Goal: Task Accomplishment & Management: Manage account settings

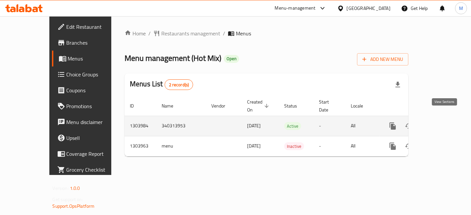
click at [444, 122] on icon "enhanced table" at bounding box center [440, 126] width 8 height 8
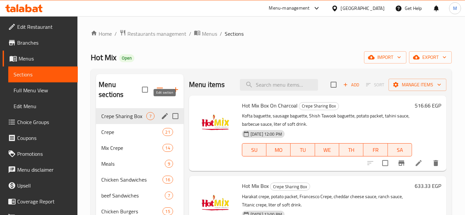
click at [164, 112] on icon "edit" at bounding box center [165, 116] width 8 height 8
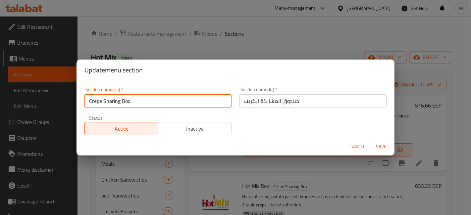
click at [166, 102] on input "Crepe Sharing Box" at bounding box center [157, 100] width 147 height 13
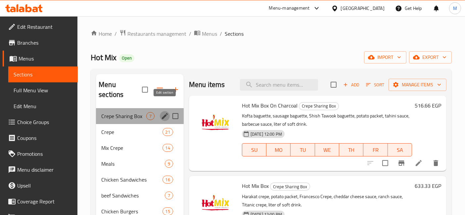
click at [167, 112] on icon "edit" at bounding box center [165, 116] width 8 height 8
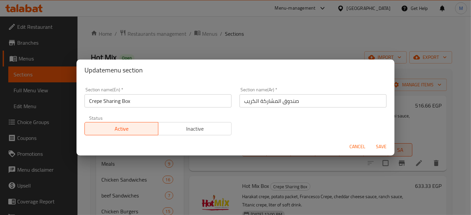
click at [167, 106] on input "Crepe Sharing Box" at bounding box center [157, 100] width 147 height 13
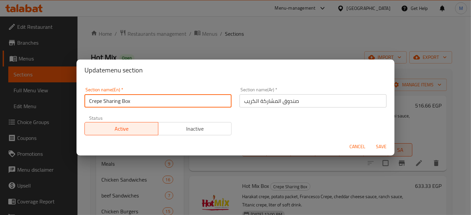
click at [166, 104] on input "Crepe Sharing Box" at bounding box center [157, 100] width 147 height 13
type input "s"
click at [166, 104] on input "s" at bounding box center [157, 100] width 147 height 13
type input "Sharing meals"
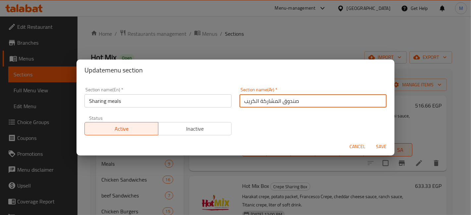
click at [251, 104] on input "صندوق المشاركة الكريب" at bounding box center [312, 100] width 147 height 13
click at [259, 100] on input "وجبا" at bounding box center [312, 100] width 147 height 13
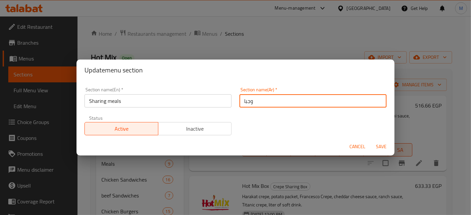
click at [259, 100] on input "وجبا" at bounding box center [312, 100] width 147 height 13
paste input "ت للمشاركة"
type input "وجبات للمشاركة"
click at [188, 101] on input "Sharing meals" at bounding box center [157, 100] width 147 height 13
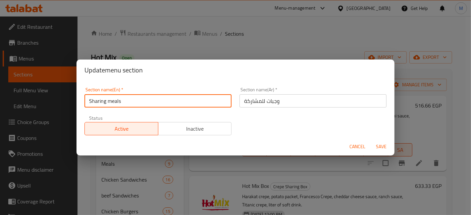
click at [188, 101] on input "Sharing meals" at bounding box center [157, 100] width 147 height 13
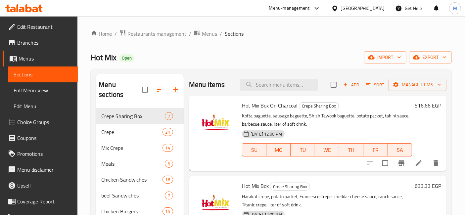
click at [404, 25] on div "Home / Restaurants management / Menus / Sections Hot Mix Open import export Men…" at bounding box center [271, 168] width 388 height 304
click at [166, 113] on icon "edit" at bounding box center [165, 116] width 6 height 6
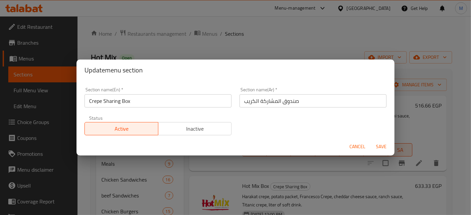
click at [166, 104] on input "Crepe Sharing Box" at bounding box center [157, 100] width 147 height 13
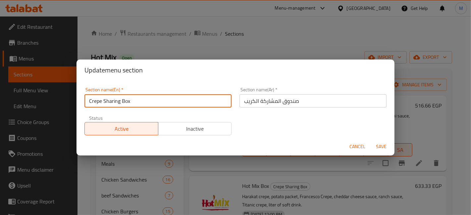
click at [166, 104] on input "Crepe Sharing Box" at bounding box center [157, 100] width 147 height 13
type input "س"
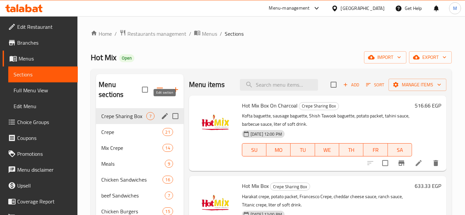
click at [167, 112] on icon "edit" at bounding box center [165, 116] width 8 height 8
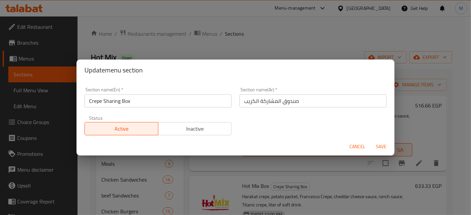
click at [160, 105] on input "Crepe Sharing Box" at bounding box center [157, 100] width 147 height 13
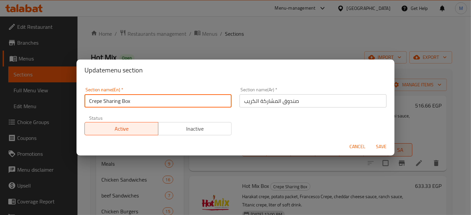
click at [160, 105] on input "Crepe Sharing Box" at bounding box center [157, 100] width 147 height 13
paste input "Sharing Meals"
type input "Sharing Meals"
click at [371, 141] on button "Save" at bounding box center [381, 147] width 21 height 12
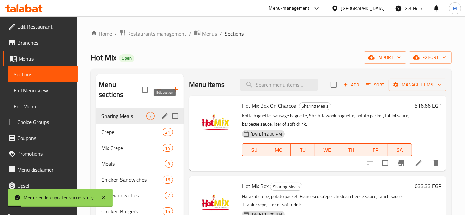
click at [167, 112] on icon "edit" at bounding box center [165, 116] width 8 height 8
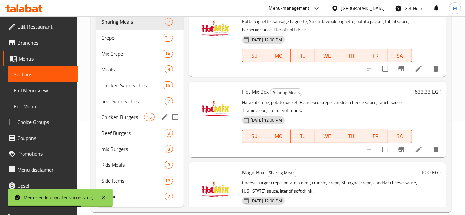
scroll to position [58, 0]
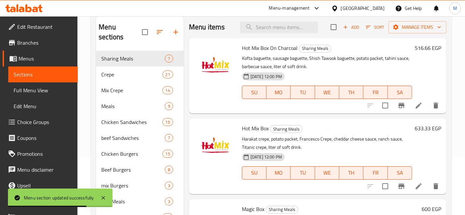
click at [272, 65] on p "Kofta baguette, sausage baguette, Shish Tawook baguette, potato packet, tahini …" at bounding box center [327, 62] width 170 height 17
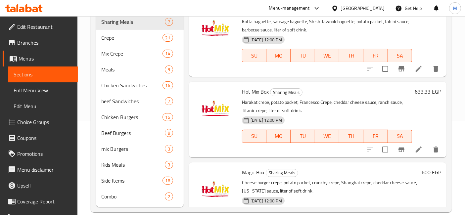
scroll to position [0, 0]
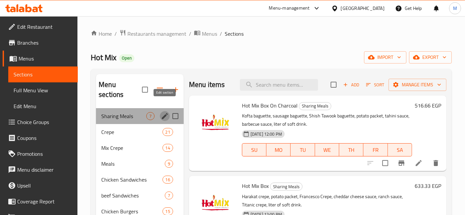
click at [166, 113] on icon "edit" at bounding box center [165, 116] width 6 height 6
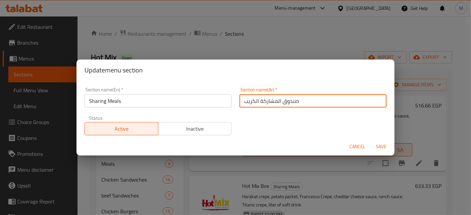
click at [279, 104] on input "صندوق المشاركة الكريب" at bounding box center [312, 100] width 147 height 13
paste input "وجبات للمشاركة"
type input "وجبات للمشاركة"
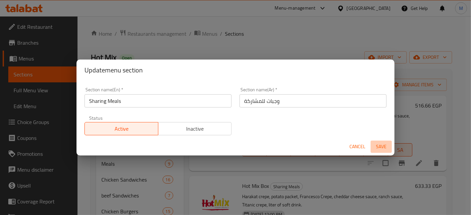
click at [379, 150] on span "Save" at bounding box center [381, 147] width 16 height 8
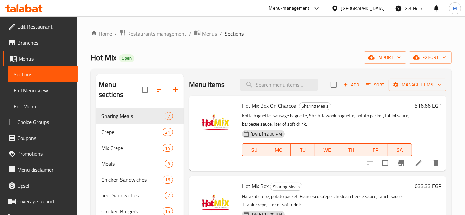
click at [29, 5] on icon at bounding box center [23, 8] width 37 height 8
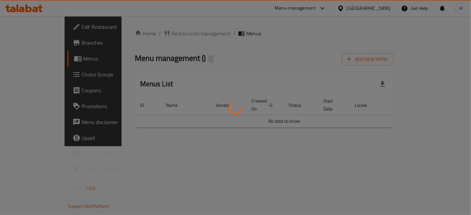
click at [401, 154] on div at bounding box center [235, 107] width 471 height 215
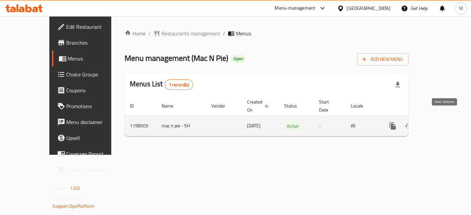
click at [443, 122] on icon "enhanced table" at bounding box center [440, 126] width 8 height 8
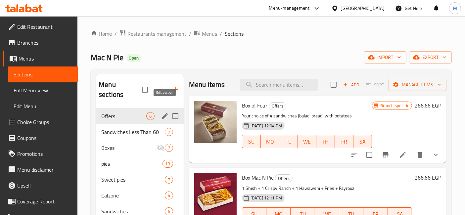
click at [164, 112] on icon "edit" at bounding box center [165, 116] width 8 height 8
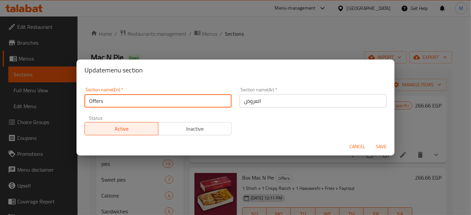
click at [164, 105] on input "Offers" at bounding box center [157, 100] width 147 height 13
type input "sh"
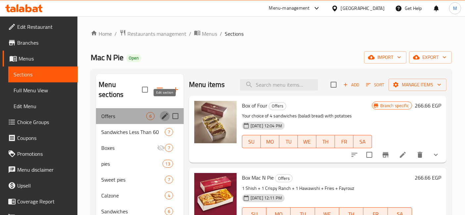
click at [165, 113] on icon "edit" at bounding box center [165, 116] width 6 height 6
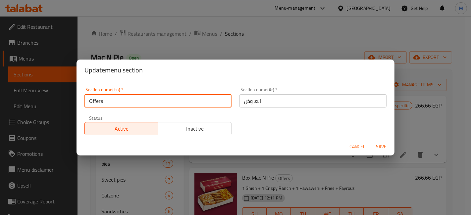
click at [165, 105] on input "Offers" at bounding box center [157, 100] width 147 height 13
click at [162, 107] on input "Offers" at bounding box center [157, 100] width 147 height 13
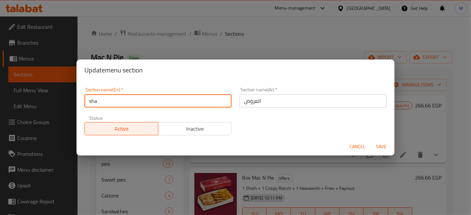
type input "Sharing Meals"
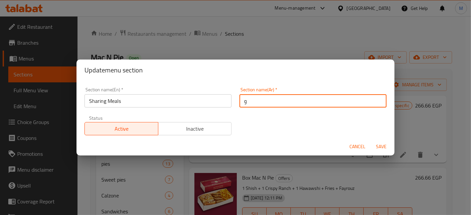
type input "وجبات للمشاركة"
click at [371, 141] on button "Save" at bounding box center [381, 147] width 21 height 12
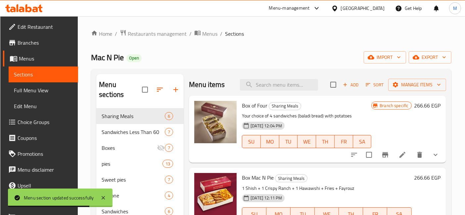
click at [25, 11] on icon at bounding box center [23, 8] width 37 height 8
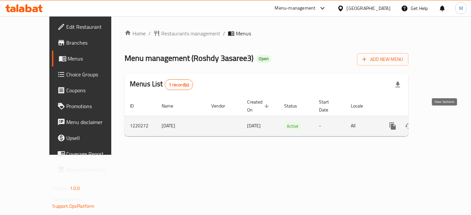
click at [443, 123] on icon "enhanced table" at bounding box center [440, 126] width 6 height 6
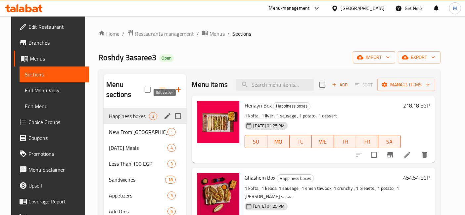
click at [165, 112] on icon "edit" at bounding box center [168, 116] width 8 height 8
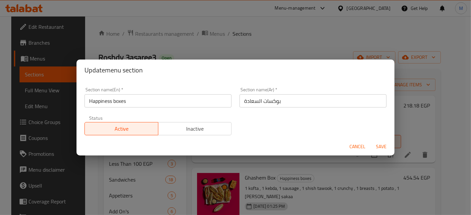
click at [160, 105] on input "Happiness boxes" at bounding box center [157, 100] width 147 height 13
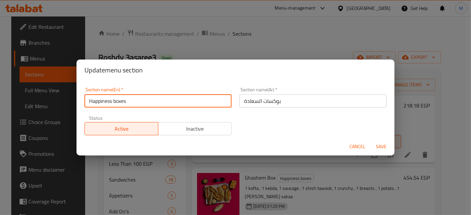
click at [160, 105] on input "Happiness boxes" at bounding box center [157, 100] width 147 height 13
type input "s"
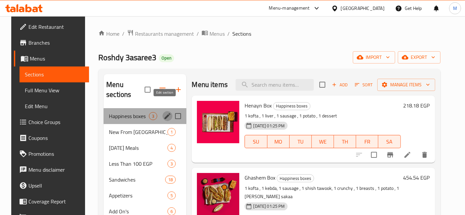
click at [165, 112] on icon "edit" at bounding box center [168, 116] width 8 height 8
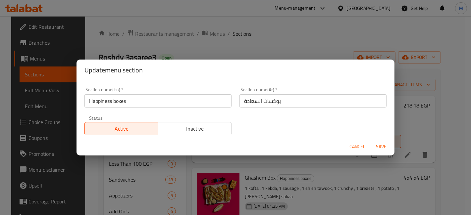
click at [165, 104] on input "Happiness boxes" at bounding box center [157, 100] width 147 height 13
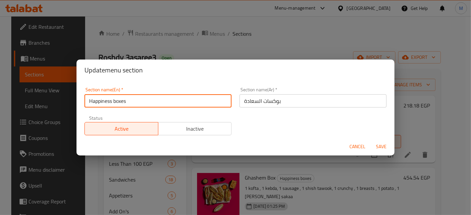
click at [165, 104] on input "Happiness boxes" at bounding box center [157, 100] width 147 height 13
type input "Sharing Meals"
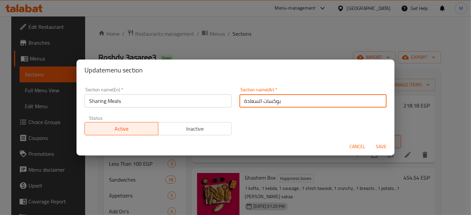
click at [272, 96] on input "بوكسات السعادة" at bounding box center [312, 100] width 147 height 13
type input "وجبات للمشاركة"
click at [371, 141] on button "Save" at bounding box center [381, 147] width 21 height 12
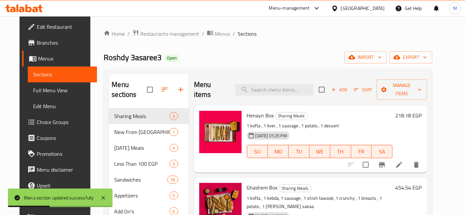
click at [27, 5] on icon at bounding box center [28, 8] width 6 height 8
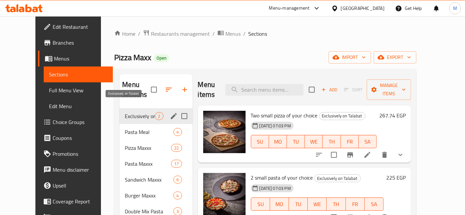
click at [125, 112] on span "Exclusively on Talabat" at bounding box center [140, 116] width 30 height 8
click at [171, 113] on icon "edit" at bounding box center [174, 116] width 6 height 6
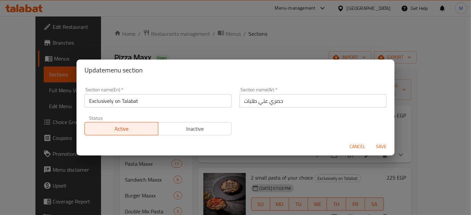
click at [148, 100] on input "Exclusively on Talabat" at bounding box center [157, 100] width 147 height 13
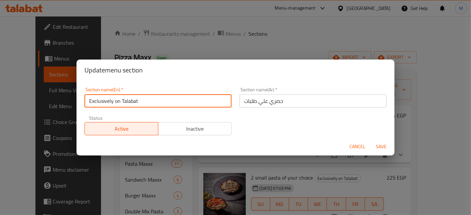
click at [148, 100] on input "Exclusively on Talabat" at bounding box center [157, 100] width 147 height 13
type input "s"
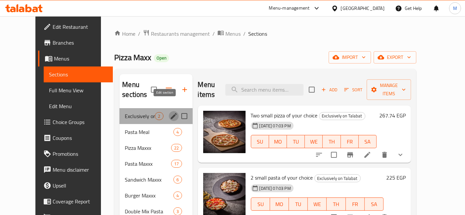
click at [170, 112] on icon "edit" at bounding box center [174, 116] width 8 height 8
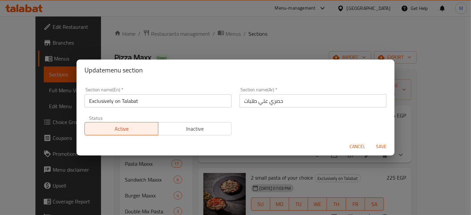
click at [164, 102] on input "Exclusively on Talabat" at bounding box center [157, 100] width 147 height 13
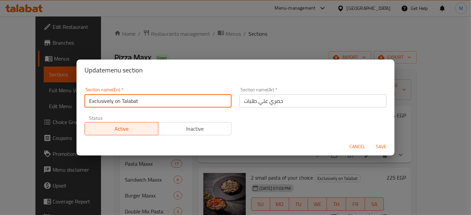
click at [164, 102] on input "Exclusively on Talabat" at bounding box center [157, 100] width 147 height 13
type input "Sharing Meals"
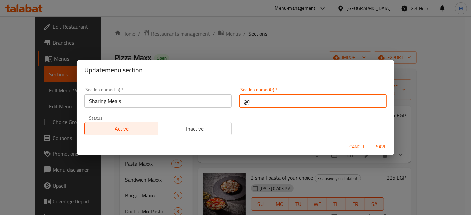
type input "وجبات للمشاركة"
click at [371, 141] on button "Save" at bounding box center [381, 147] width 21 height 12
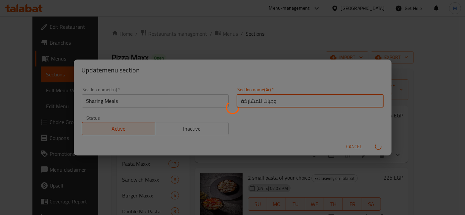
click at [175, 110] on input "Menu sections" at bounding box center [182, 116] width 14 height 14
checkbox input "true"
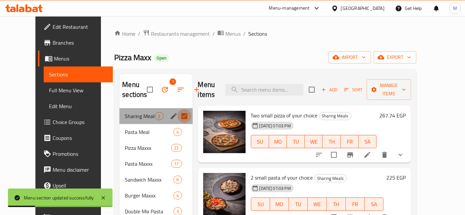
click at [177, 118] on input "Menu sections" at bounding box center [184, 116] width 14 height 14
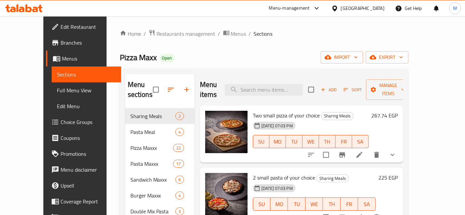
click at [30, 7] on icon at bounding box center [23, 8] width 37 height 8
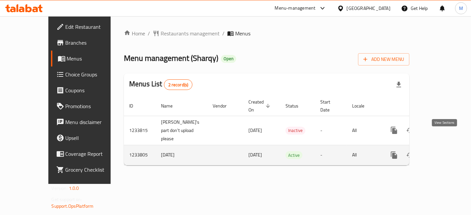
click at [446, 151] on icon "enhanced table" at bounding box center [442, 155] width 8 height 8
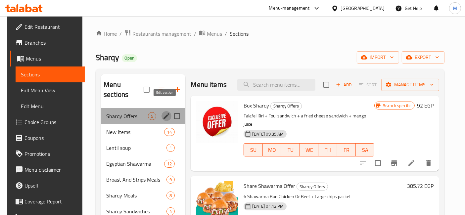
click at [163, 112] on icon "edit" at bounding box center [167, 116] width 8 height 8
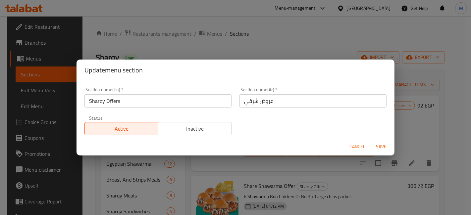
click at [163, 98] on input "Sharqy Offers" at bounding box center [157, 100] width 147 height 13
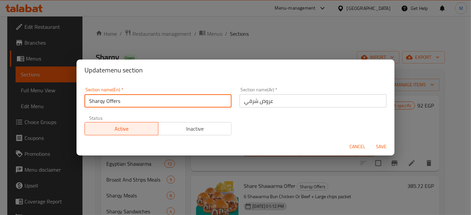
click at [163, 98] on input "Sharqy Offers" at bounding box center [157, 100] width 147 height 13
type input "س"
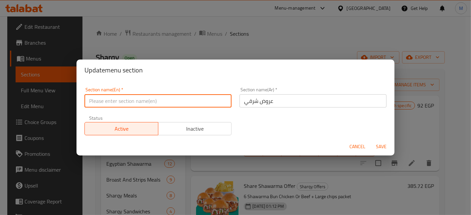
type input "س"
type input "Sharing Meals"
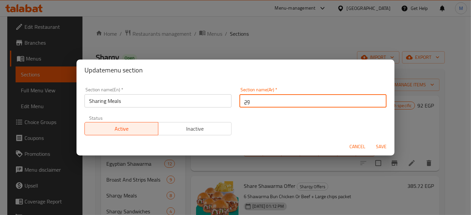
type input "وجبات للمشاركة"
click at [371, 141] on button "Save" at bounding box center [381, 147] width 21 height 12
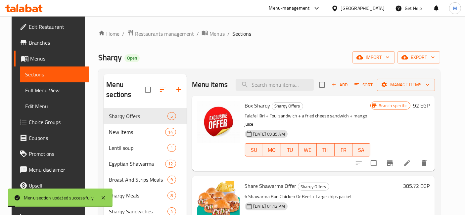
click at [17, 6] on icon at bounding box center [18, 8] width 2 height 8
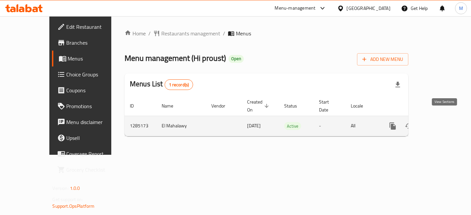
click at [448, 118] on link "enhanced table" at bounding box center [440, 126] width 16 height 16
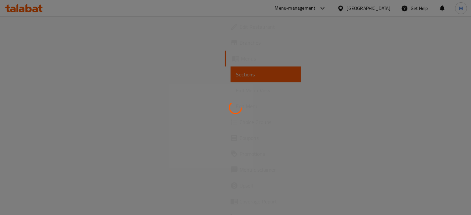
click at [246, 90] on div at bounding box center [235, 107] width 471 height 215
drag, startPoint x: 246, startPoint y: 90, endPoint x: 206, endPoint y: 91, distance: 40.1
click at [206, 91] on div at bounding box center [235, 107] width 471 height 215
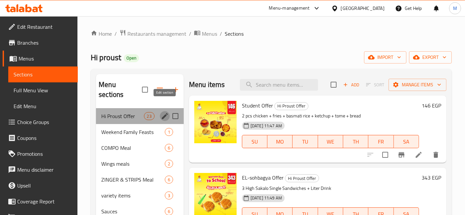
click at [163, 113] on icon "edit" at bounding box center [165, 116] width 6 height 6
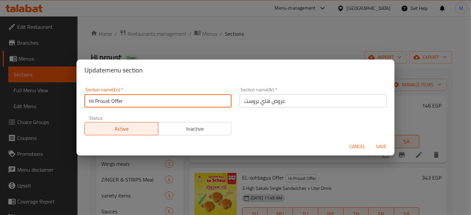
click at [162, 107] on input "Hi Proust Offer" at bounding box center [157, 100] width 147 height 13
type input "س"
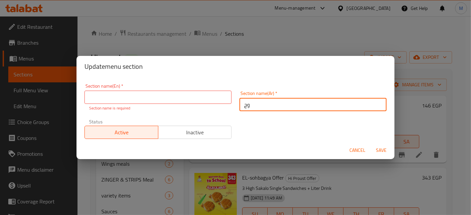
type input "وجبات للمشاركة"
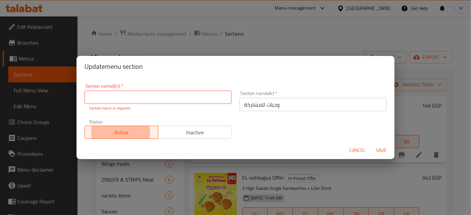
type button "0"
type button "1"
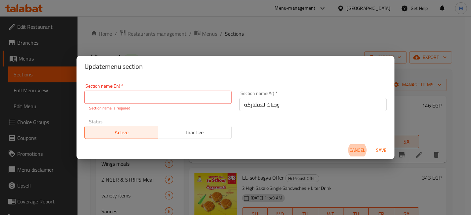
click at [131, 102] on input "text" at bounding box center [157, 97] width 147 height 13
type input "س"
type input "Sharing Meals"
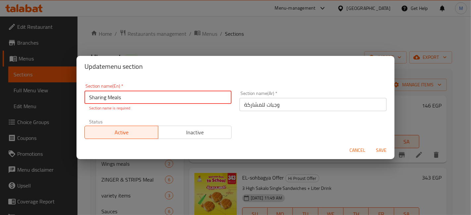
click at [371, 144] on button "Save" at bounding box center [381, 150] width 21 height 12
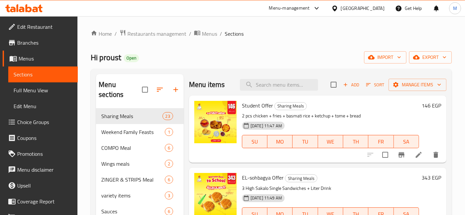
click at [34, 11] on icon at bounding box center [35, 10] width 6 height 6
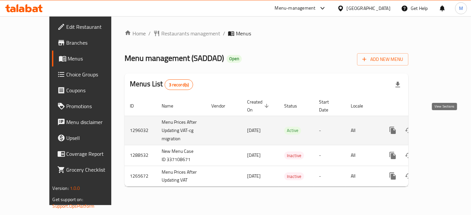
click at [443, 126] on icon "enhanced table" at bounding box center [440, 130] width 8 height 8
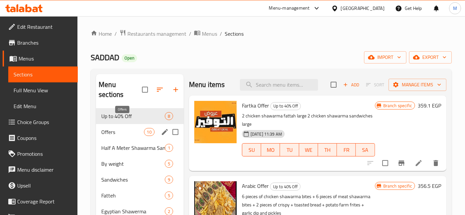
click at [131, 128] on span "Offers" at bounding box center [122, 132] width 42 height 8
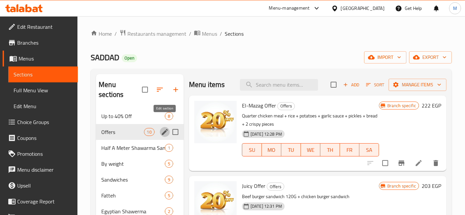
click at [161, 128] on icon "edit" at bounding box center [165, 132] width 8 height 8
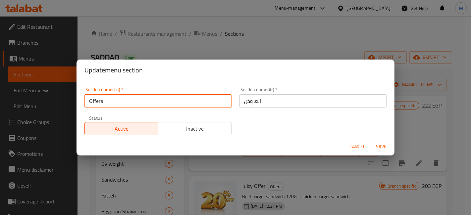
click at [149, 101] on input "Offers" at bounding box center [157, 100] width 147 height 13
type input "Sharing Meals"
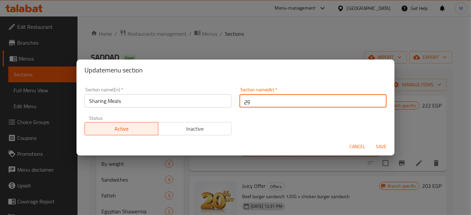
type input "وجبات للمشاركة"
click at [371, 141] on button "Save" at bounding box center [381, 147] width 21 height 12
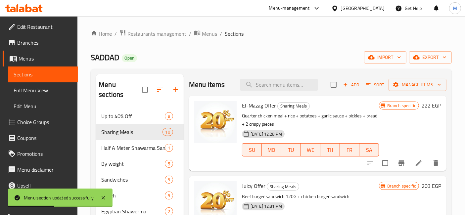
click at [21, 12] on icon at bounding box center [22, 10] width 6 height 6
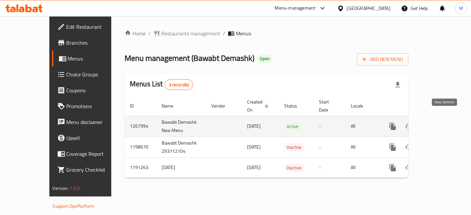
click at [448, 119] on link "enhanced table" at bounding box center [440, 127] width 16 height 16
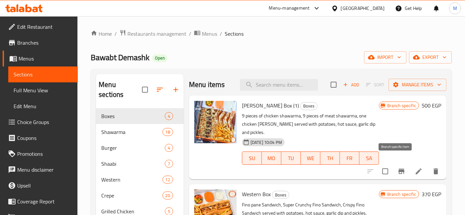
click at [399, 169] on icon "Branch-specific-item" at bounding box center [402, 171] width 6 height 5
click at [165, 113] on icon "edit" at bounding box center [165, 116] width 6 height 6
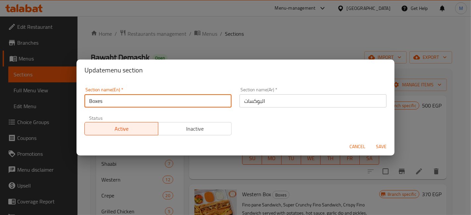
click at [167, 105] on input "Boxes" at bounding box center [157, 100] width 147 height 13
type input "س"
type input "Sharing Meals"
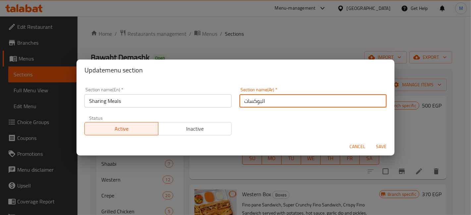
type input ","
type input "وجبات للمشاركة"
click at [371, 141] on button "Save" at bounding box center [381, 147] width 21 height 12
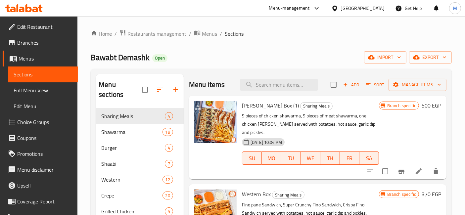
click at [23, 8] on icon at bounding box center [22, 10] width 6 height 6
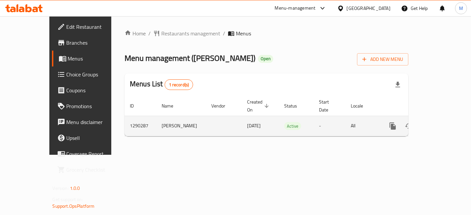
click at [444, 122] on icon "enhanced table" at bounding box center [440, 126] width 8 height 8
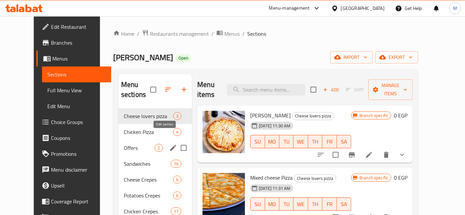
click at [168, 143] on button "edit" at bounding box center [173, 148] width 10 height 10
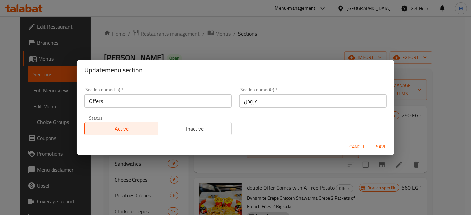
click at [154, 103] on input "Offers" at bounding box center [157, 100] width 147 height 13
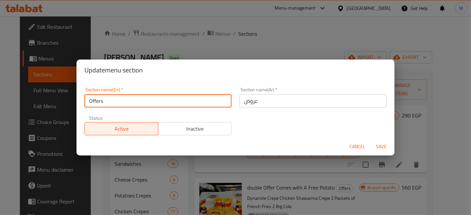
click at [154, 103] on input "Offers" at bounding box center [157, 100] width 147 height 13
type input "s"
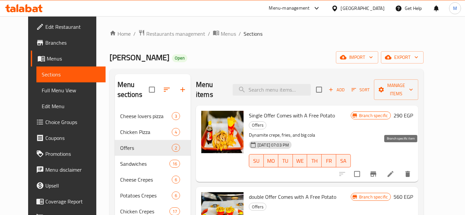
click at [376, 172] on icon "Branch-specific-item" at bounding box center [374, 174] width 6 height 5
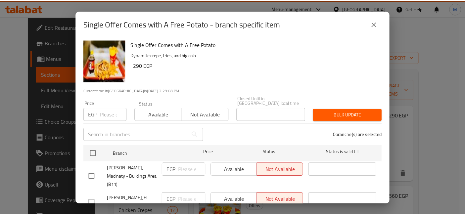
scroll to position [68, 0]
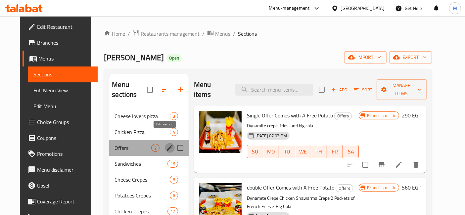
click at [167, 144] on icon "edit" at bounding box center [170, 148] width 8 height 8
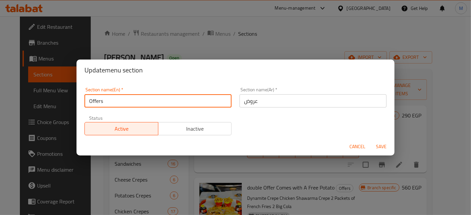
click at [156, 102] on input "Offers" at bounding box center [157, 100] width 147 height 13
type input "O"
type input "Sharing Meals"
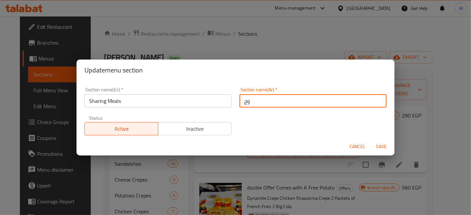
type input "وجبات للمشاركة"
click at [371, 141] on button "Save" at bounding box center [381, 147] width 21 height 12
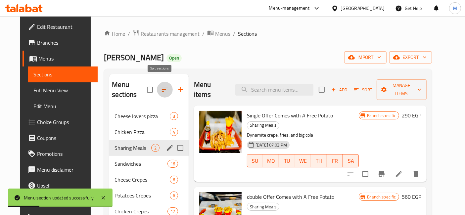
click at [162, 91] on button "button" at bounding box center [165, 90] width 16 height 16
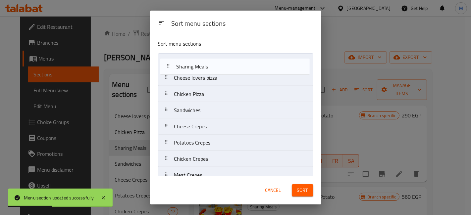
drag, startPoint x: 191, startPoint y: 95, endPoint x: 241, endPoint y: 106, distance: 51.2
click at [194, 64] on nav "Cheese lovers pizza Chicken Pizza Sharing Meals Sandwiches Cheese Crepes Potato…" at bounding box center [235, 175] width 155 height 244
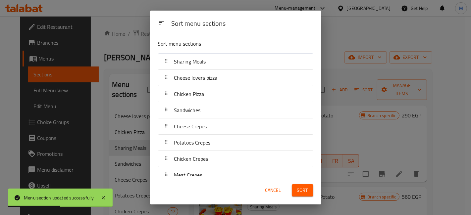
click at [302, 193] on span "Sort" at bounding box center [302, 190] width 11 height 8
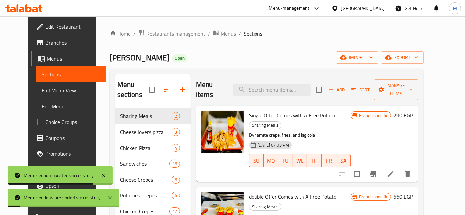
click at [33, 6] on icon at bounding box center [23, 8] width 37 height 8
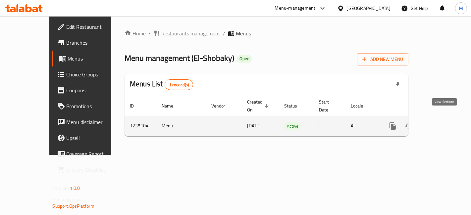
click at [448, 122] on link "enhanced table" at bounding box center [440, 126] width 16 height 16
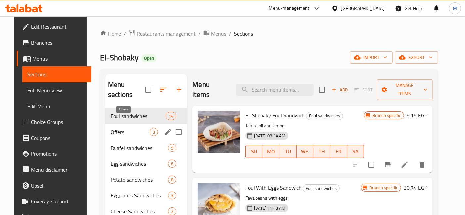
click at [133, 128] on span "Offers" at bounding box center [130, 132] width 39 height 8
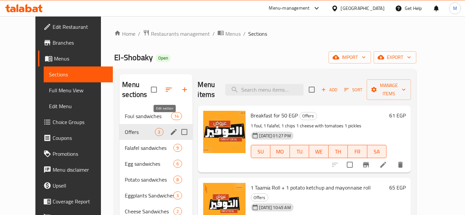
click at [171, 129] on icon "edit" at bounding box center [174, 132] width 6 height 6
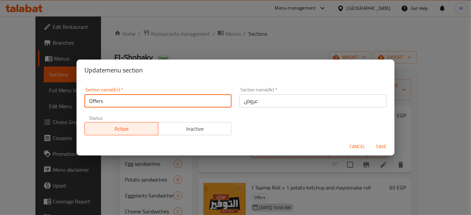
click at [132, 100] on input "Offers" at bounding box center [157, 100] width 147 height 13
type input "س"
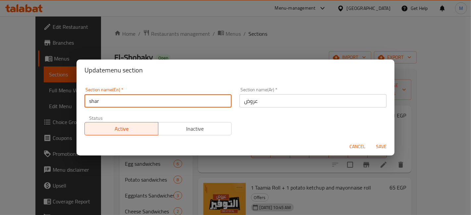
type input "Sharing Meals"
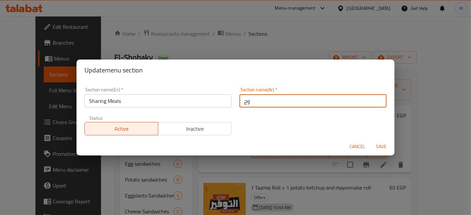
type input "وجبات للمشاركة"
click at [371, 141] on button "Save" at bounding box center [381, 147] width 21 height 12
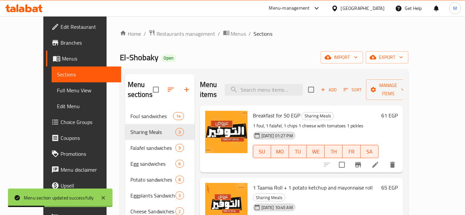
click at [29, 9] on icon at bounding box center [23, 8] width 37 height 8
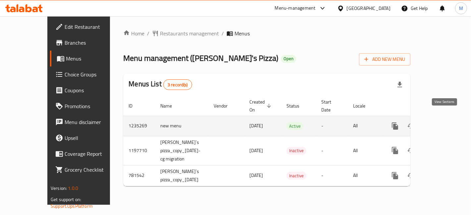
click at [447, 122] on icon "enhanced table" at bounding box center [443, 126] width 8 height 8
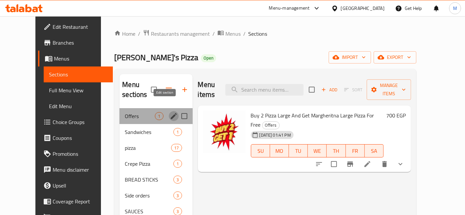
click at [170, 112] on icon "edit" at bounding box center [174, 116] width 8 height 8
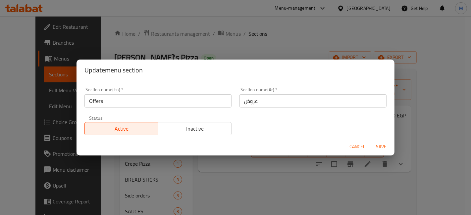
click at [145, 99] on input "Offers" at bounding box center [157, 100] width 147 height 13
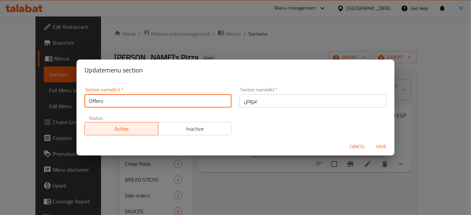
click at [145, 99] on input "Offers" at bounding box center [157, 100] width 147 height 13
click at [285, 197] on div "Update menu section Section name(En)   * Offers Section name(En) * Section name…" at bounding box center [235, 107] width 471 height 215
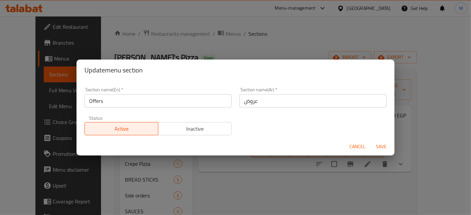
click at [353, 148] on span "Cancel" at bounding box center [357, 147] width 16 height 8
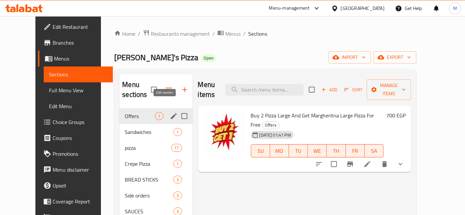
click at [170, 112] on icon "edit" at bounding box center [174, 116] width 8 height 8
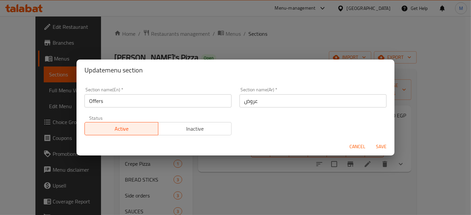
click at [159, 93] on div "Section name(En)   * Offers Section name(En) *" at bounding box center [157, 97] width 147 height 20
click at [159, 101] on input "Offers" at bounding box center [157, 100] width 147 height 13
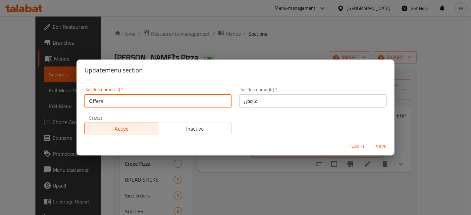
click at [159, 101] on input "Offers" at bounding box center [157, 100] width 147 height 13
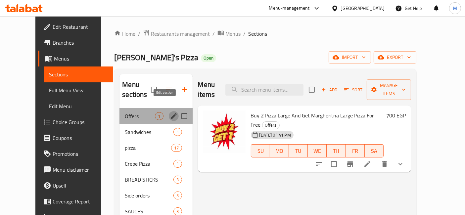
click at [170, 112] on icon "edit" at bounding box center [174, 116] width 8 height 8
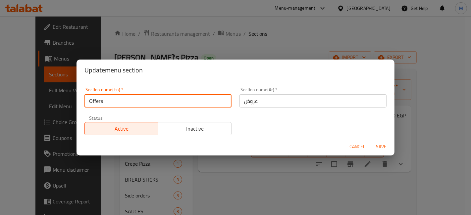
click at [162, 106] on input "Offers" at bounding box center [157, 100] width 147 height 13
type input "Sharing Meals"
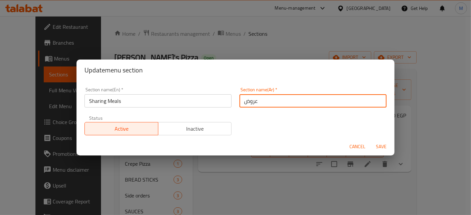
click at [289, 105] on input "عروض" at bounding box center [312, 100] width 147 height 13
type input "ع"
click at [289, 105] on input "text" at bounding box center [312, 100] width 147 height 13
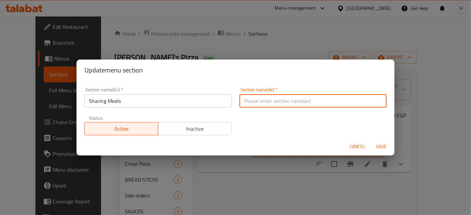
click at [289, 105] on input "text" at bounding box center [312, 100] width 147 height 13
type input "وجبات للمشاركة"
click at [371, 141] on button "Save" at bounding box center [381, 147] width 21 height 12
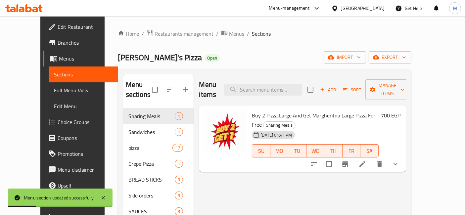
click at [25, 5] on icon at bounding box center [23, 8] width 37 height 8
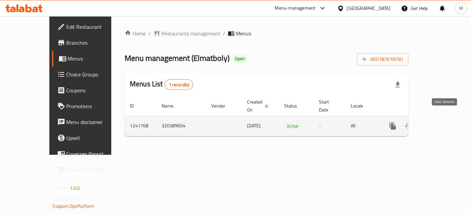
click at [444, 122] on icon "enhanced table" at bounding box center [440, 126] width 8 height 8
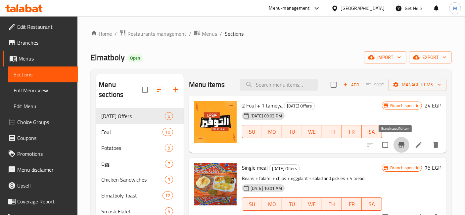
click at [399, 145] on icon "Branch-specific-item" at bounding box center [402, 144] width 6 height 5
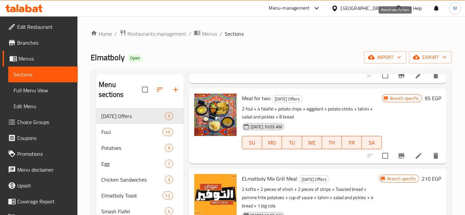
click at [32, 14] on div at bounding box center [24, 8] width 48 height 13
click at [35, 4] on icon at bounding box center [23, 8] width 37 height 8
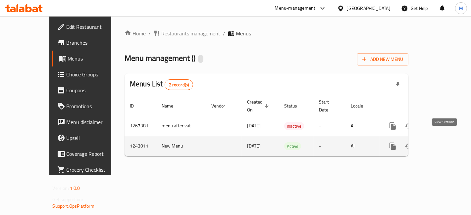
click at [448, 138] on link "enhanced table" at bounding box center [440, 146] width 16 height 16
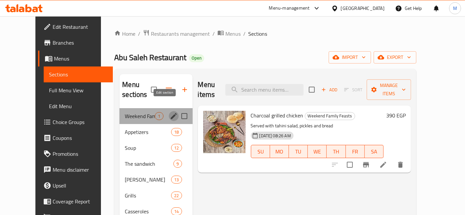
click at [171, 113] on icon "edit" at bounding box center [174, 116] width 6 height 6
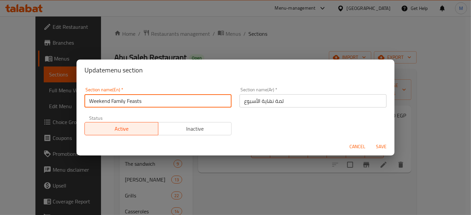
click at [143, 105] on input "Weekend Family Feasts" at bounding box center [157, 100] width 147 height 13
type input "Sharing Meals"
click at [261, 102] on input "لمة نهاية الأسبوع" at bounding box center [312, 100] width 147 height 13
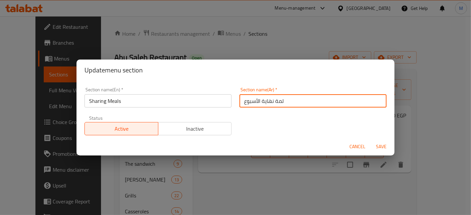
click at [261, 102] on input "لمة نهاية الأسبوع" at bounding box center [312, 100] width 147 height 13
click at [267, 112] on div "Section name(En)   * Sharing Meals Section name(En) * Section name(Ar)   * Sect…" at bounding box center [235, 111] width 310 height 56
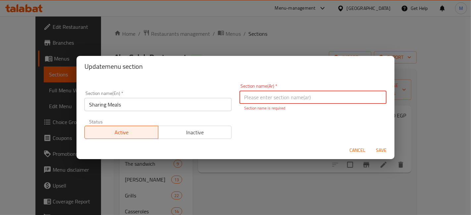
click at [267, 101] on input "text" at bounding box center [312, 97] width 147 height 13
drag, startPoint x: 272, startPoint y: 103, endPoint x: 271, endPoint y: 98, distance: 5.6
click at [272, 103] on input "text" at bounding box center [312, 97] width 147 height 13
click at [271, 97] on input "text" at bounding box center [312, 97] width 147 height 13
click at [272, 98] on input "text" at bounding box center [312, 97] width 147 height 13
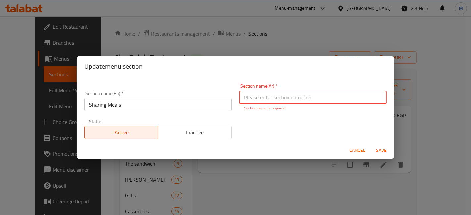
type input "وجبات للمشاركة"
click at [371, 144] on button "Save" at bounding box center [381, 150] width 21 height 12
